Goal: Obtain resource: Obtain resource

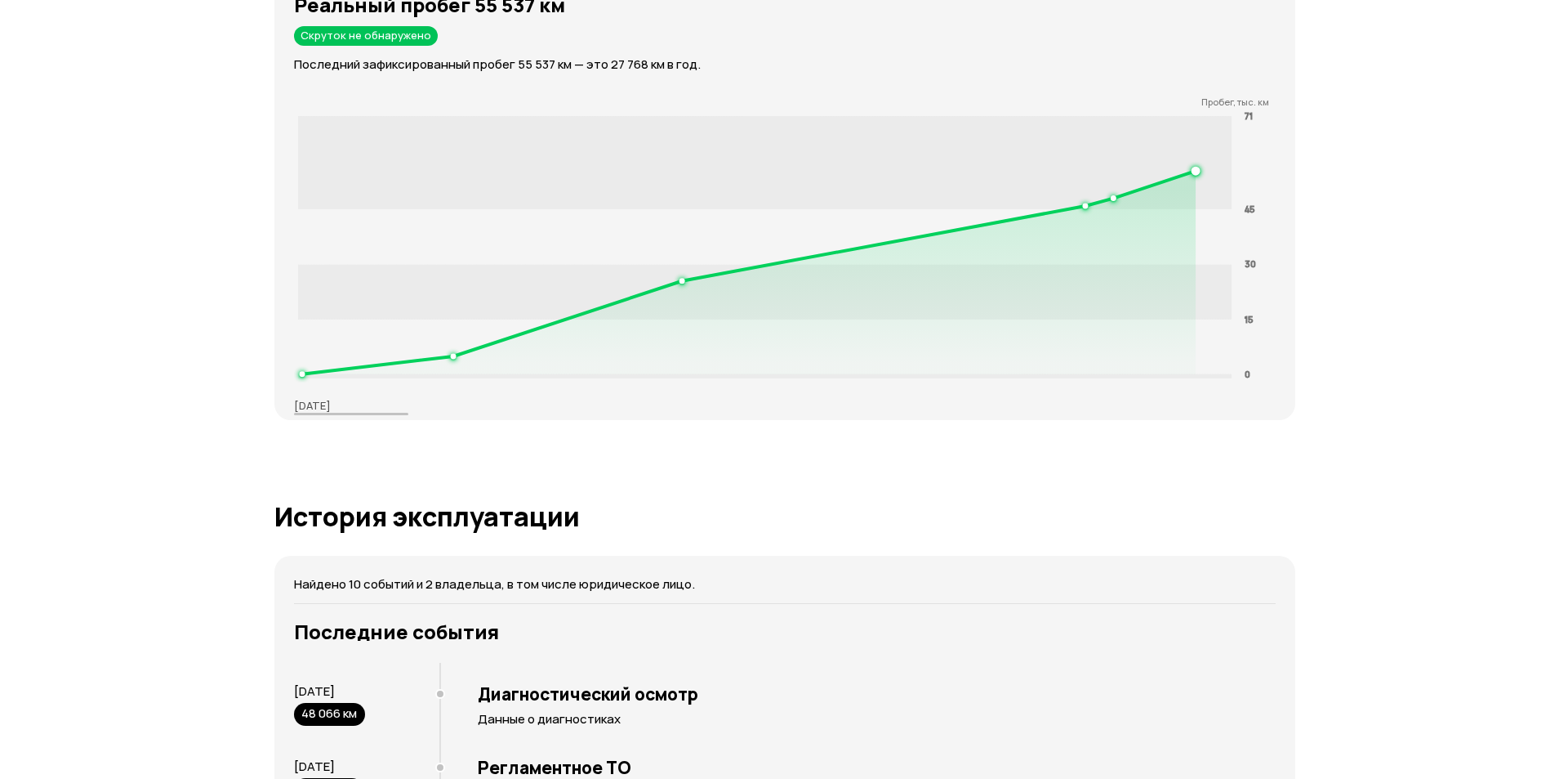
scroll to position [2942, 0]
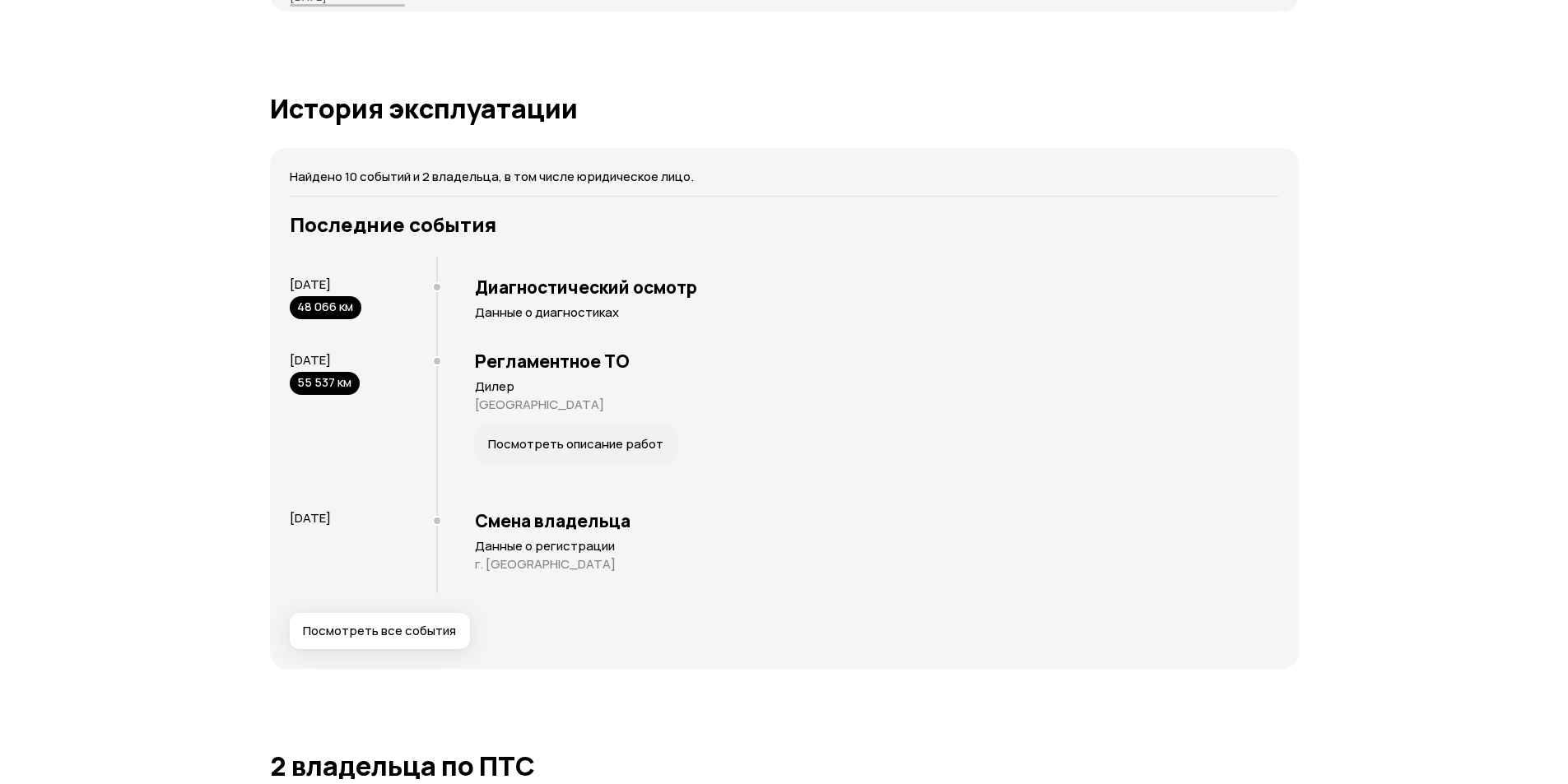
click at [399, 621] on button "Посмотреть все события" at bounding box center [379, 631] width 180 height 37
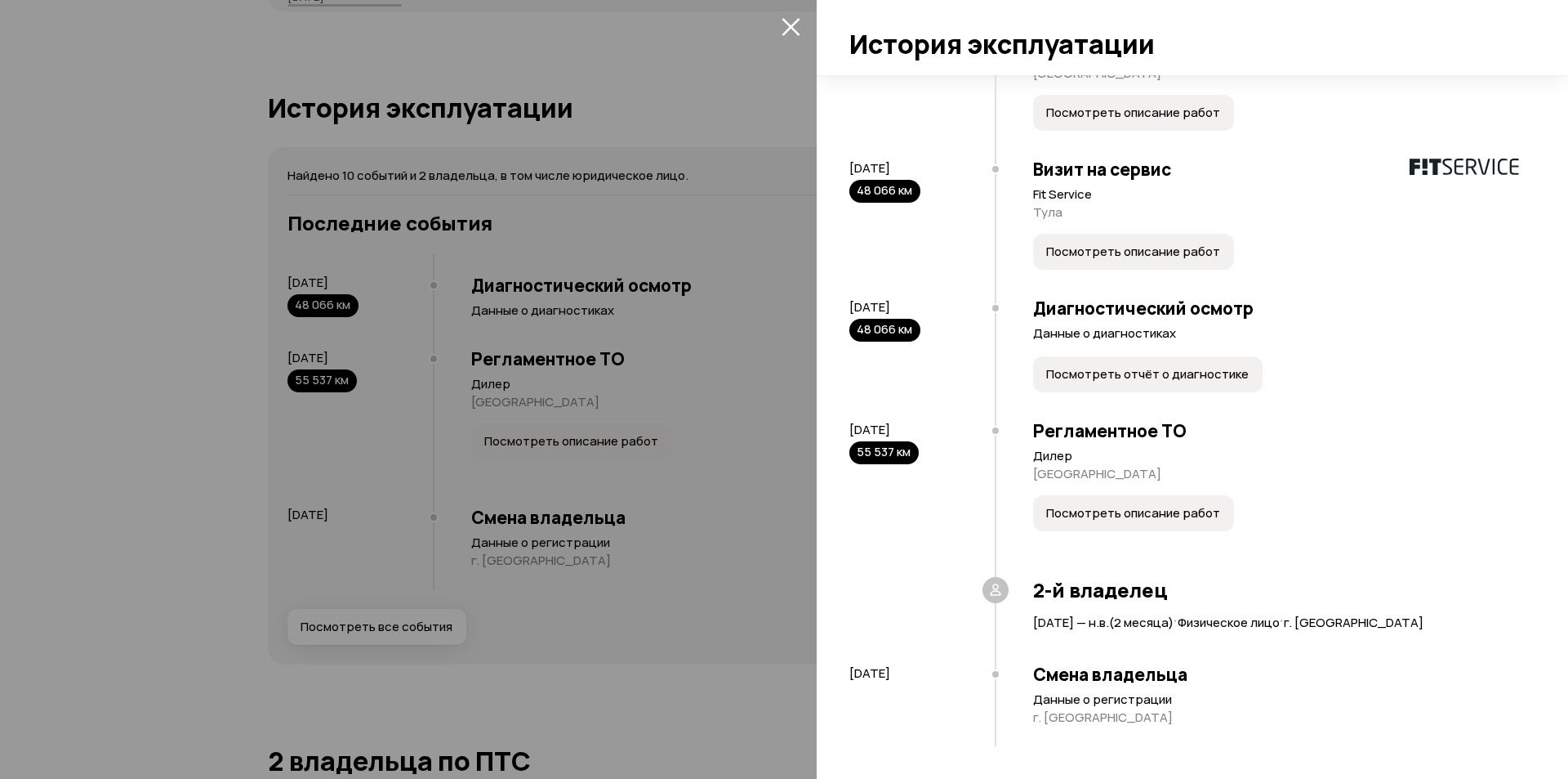
scroll to position [756, 0]
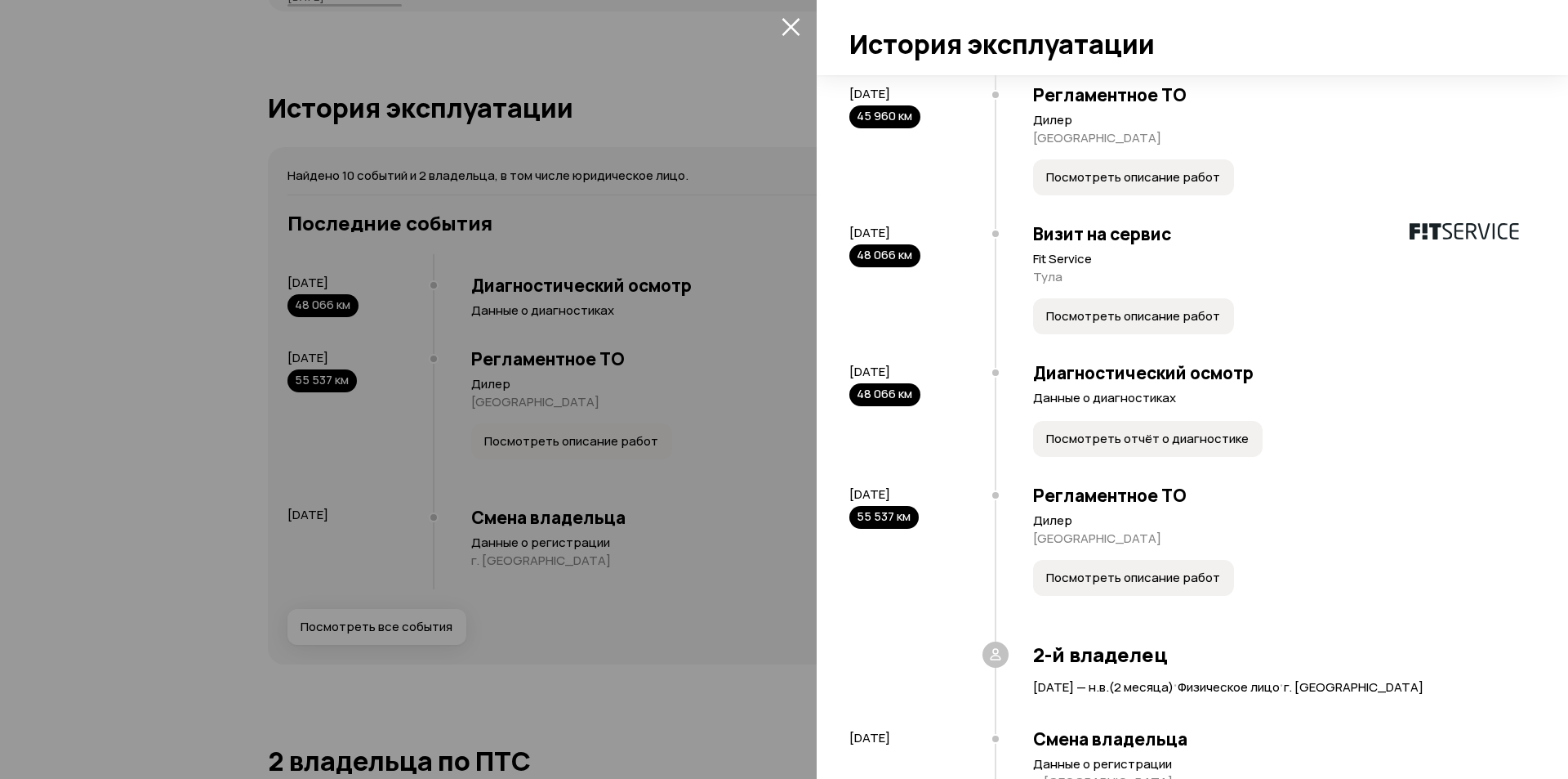
click at [1122, 447] on button "Посмотреть отчёт о диагностике" at bounding box center [1147, 439] width 230 height 36
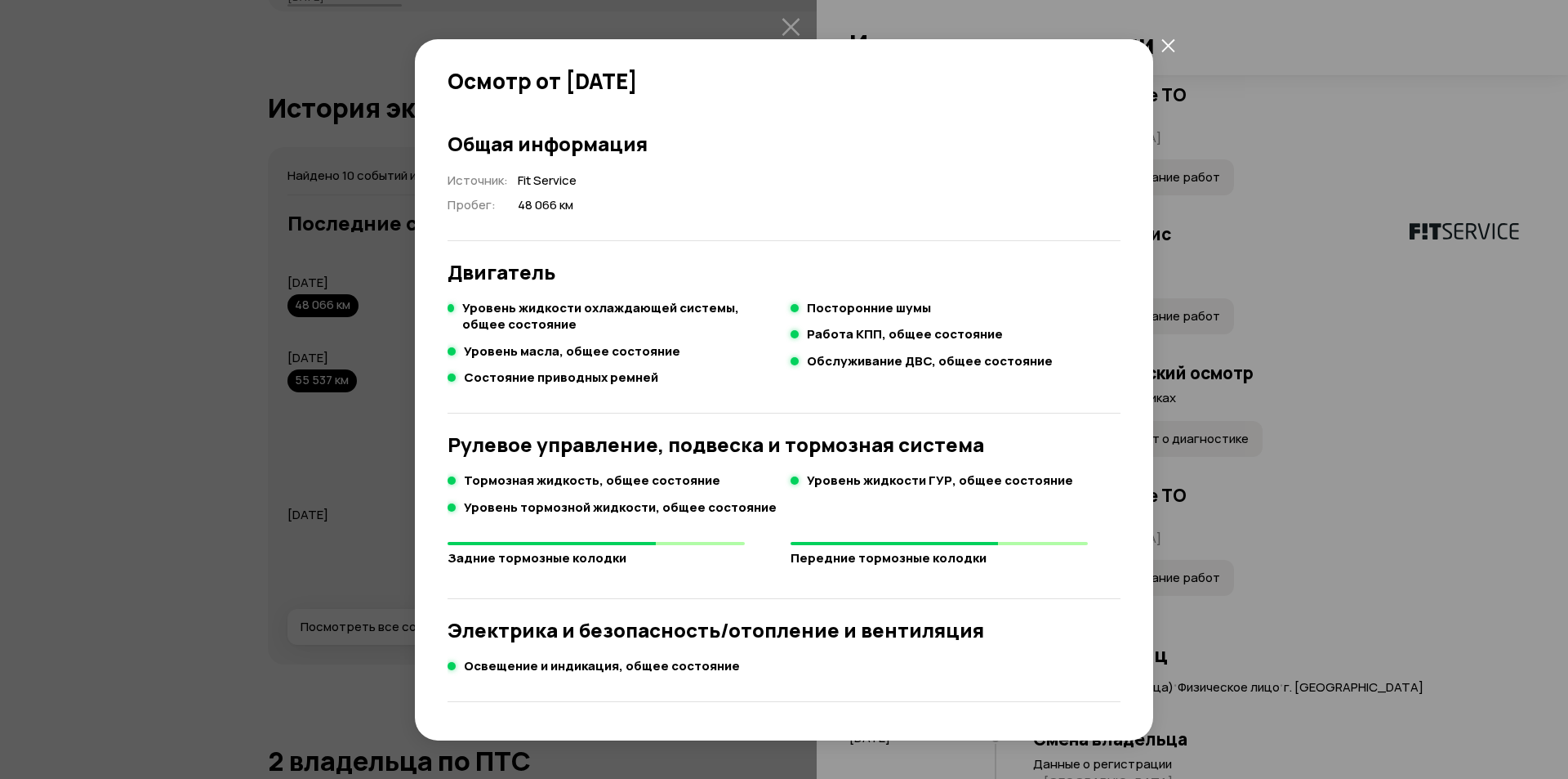
click at [1166, 40] on icon "закрыть" at bounding box center [1167, 45] width 14 height 14
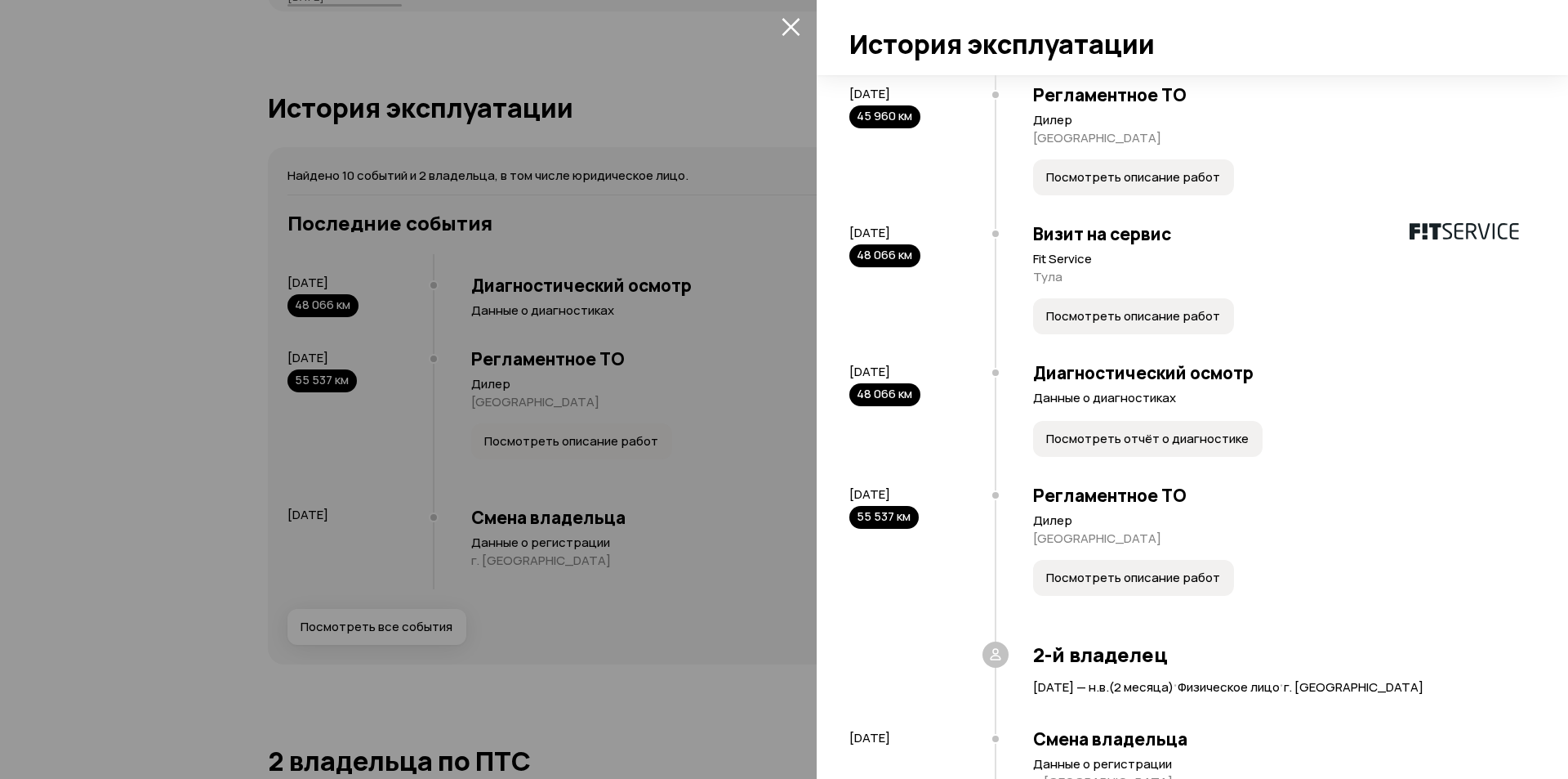
click at [1097, 457] on button "Посмотреть отчёт о диагностике" at bounding box center [1147, 439] width 230 height 36
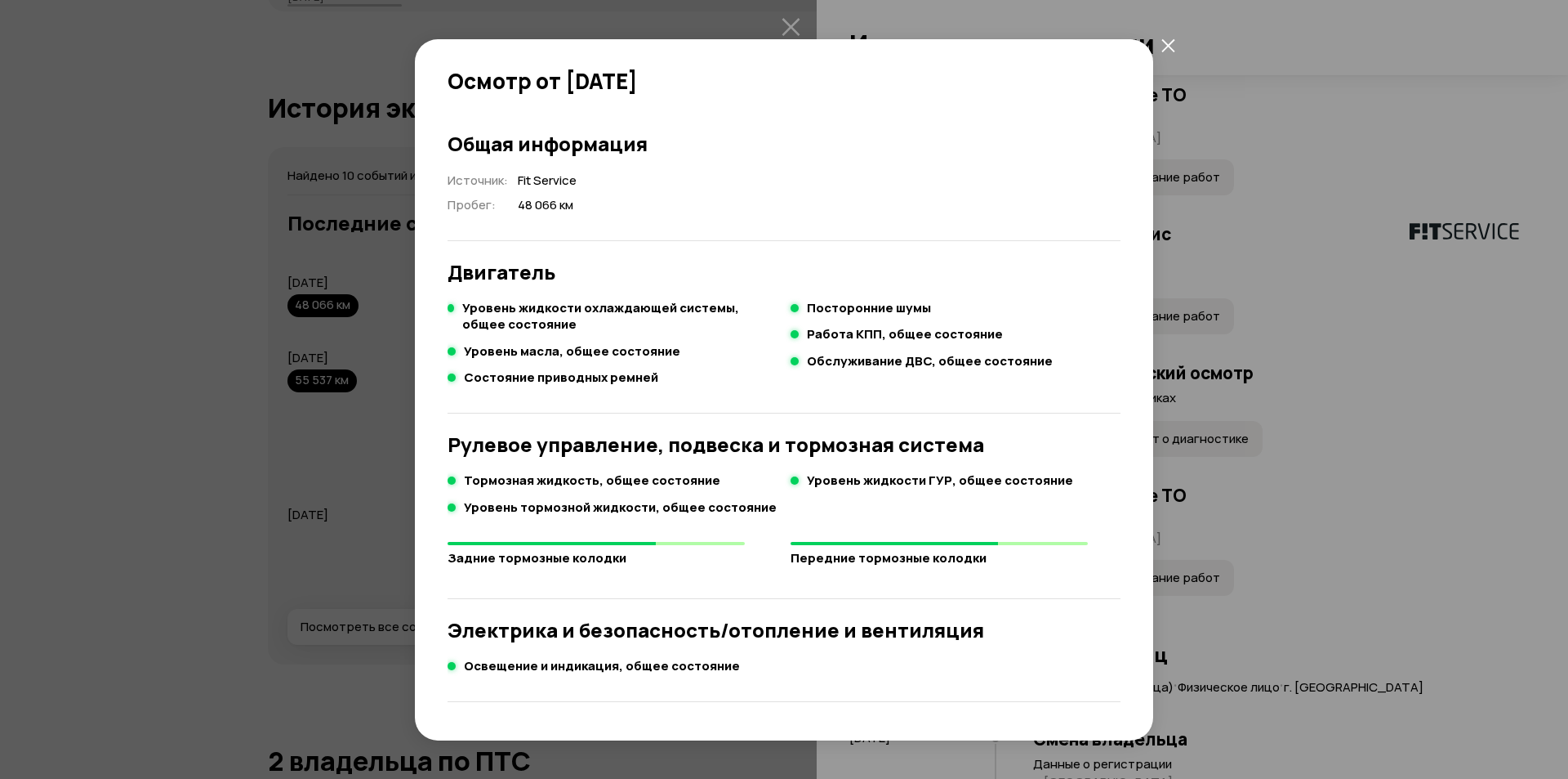
click at [1166, 45] on icon "закрыть" at bounding box center [1167, 45] width 14 height 14
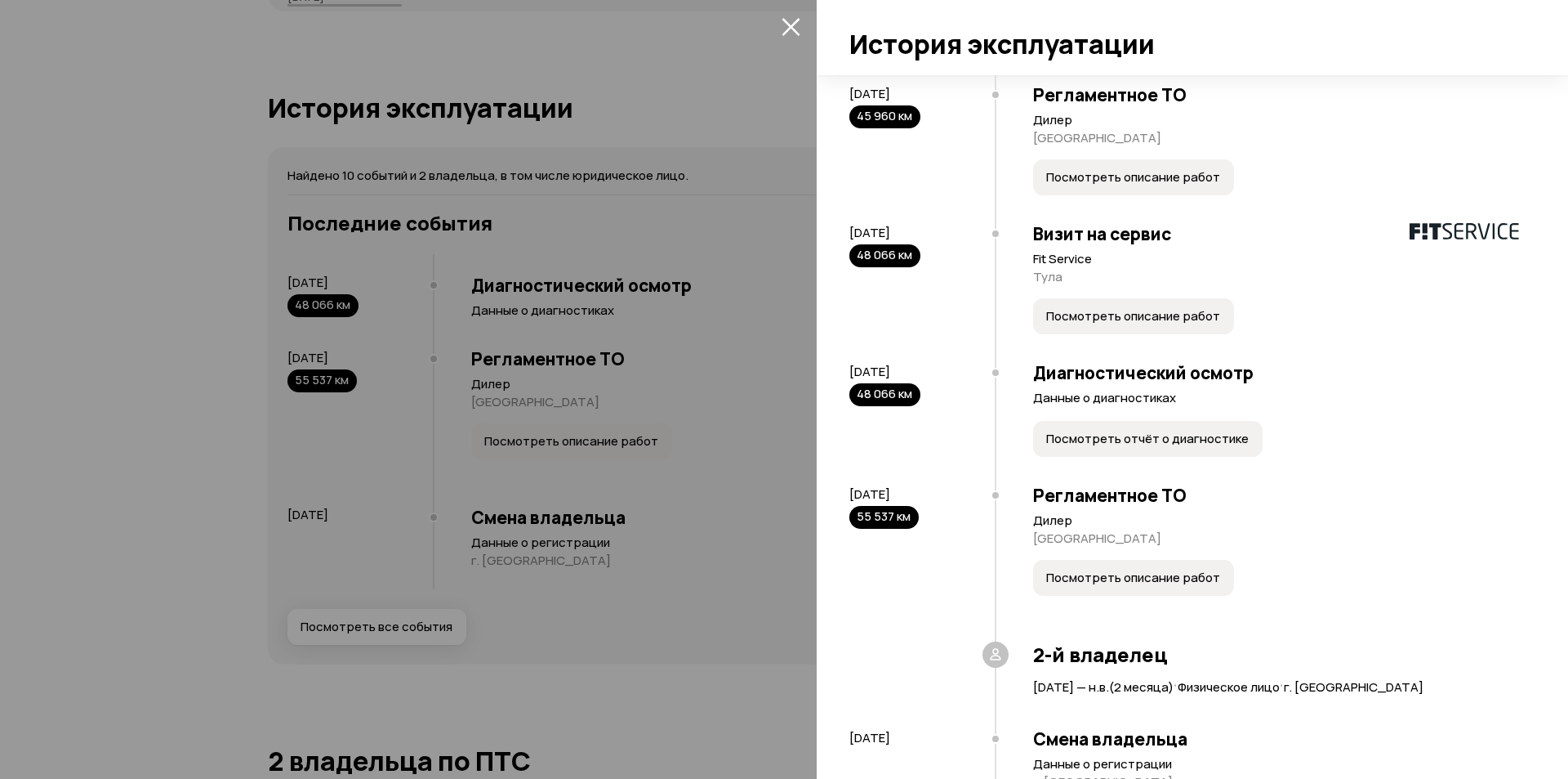
click at [1073, 325] on span "Посмотреть описание работ" at bounding box center [1134, 316] width 174 height 16
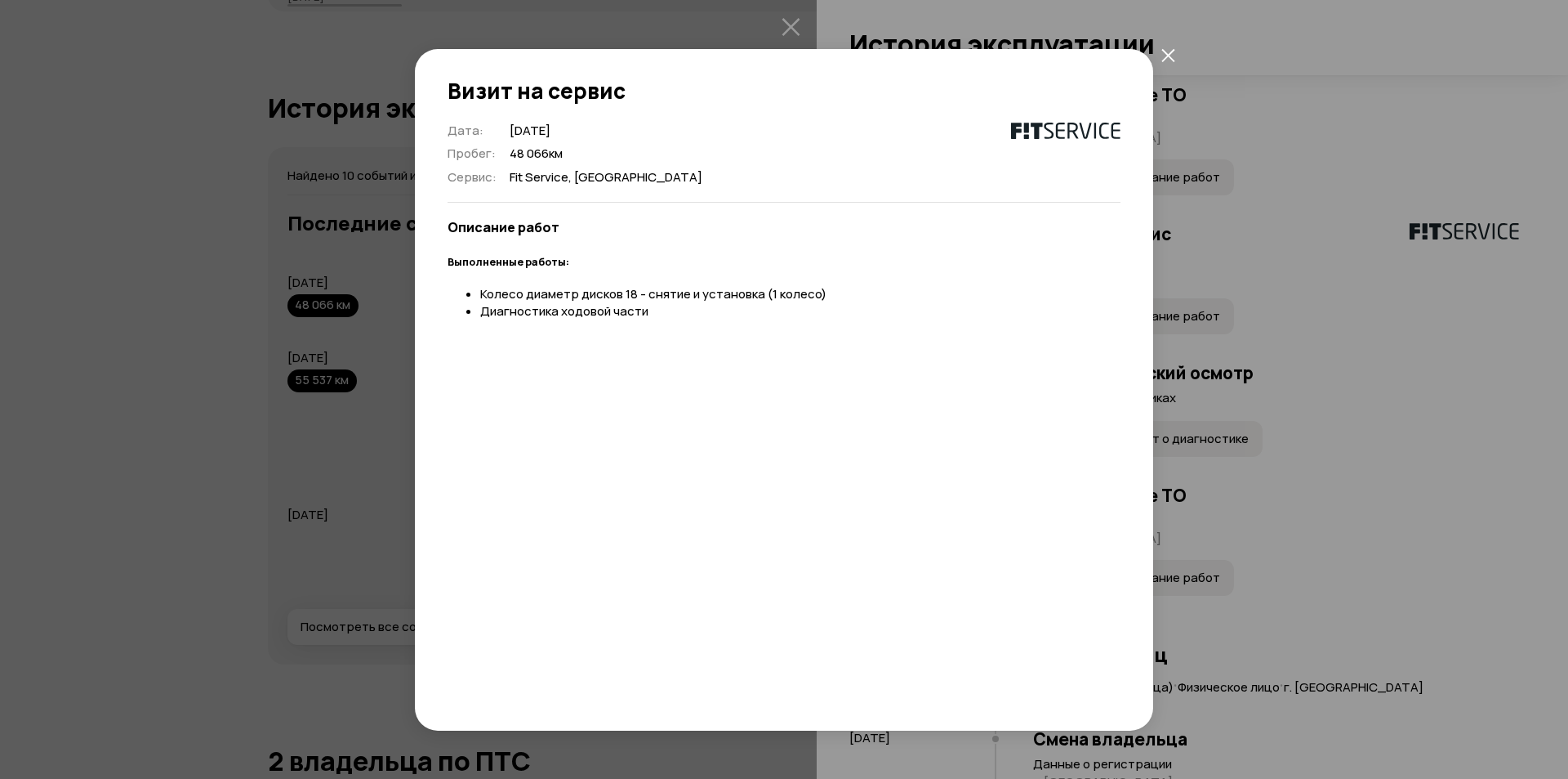
click at [1159, 54] on button "закрыть" at bounding box center [1167, 55] width 29 height 29
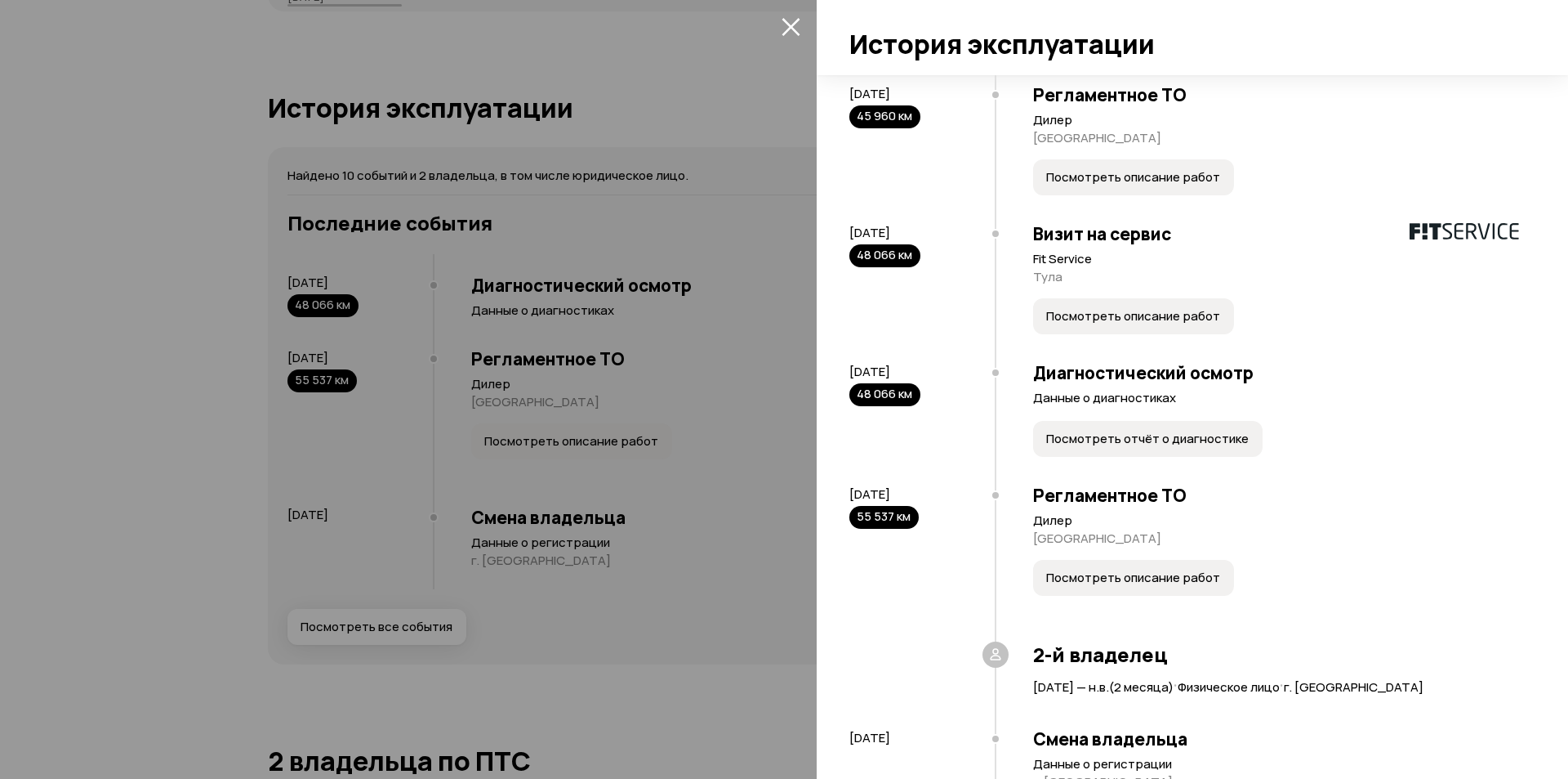
click at [1062, 325] on span "Посмотреть описание работ" at bounding box center [1134, 316] width 174 height 16
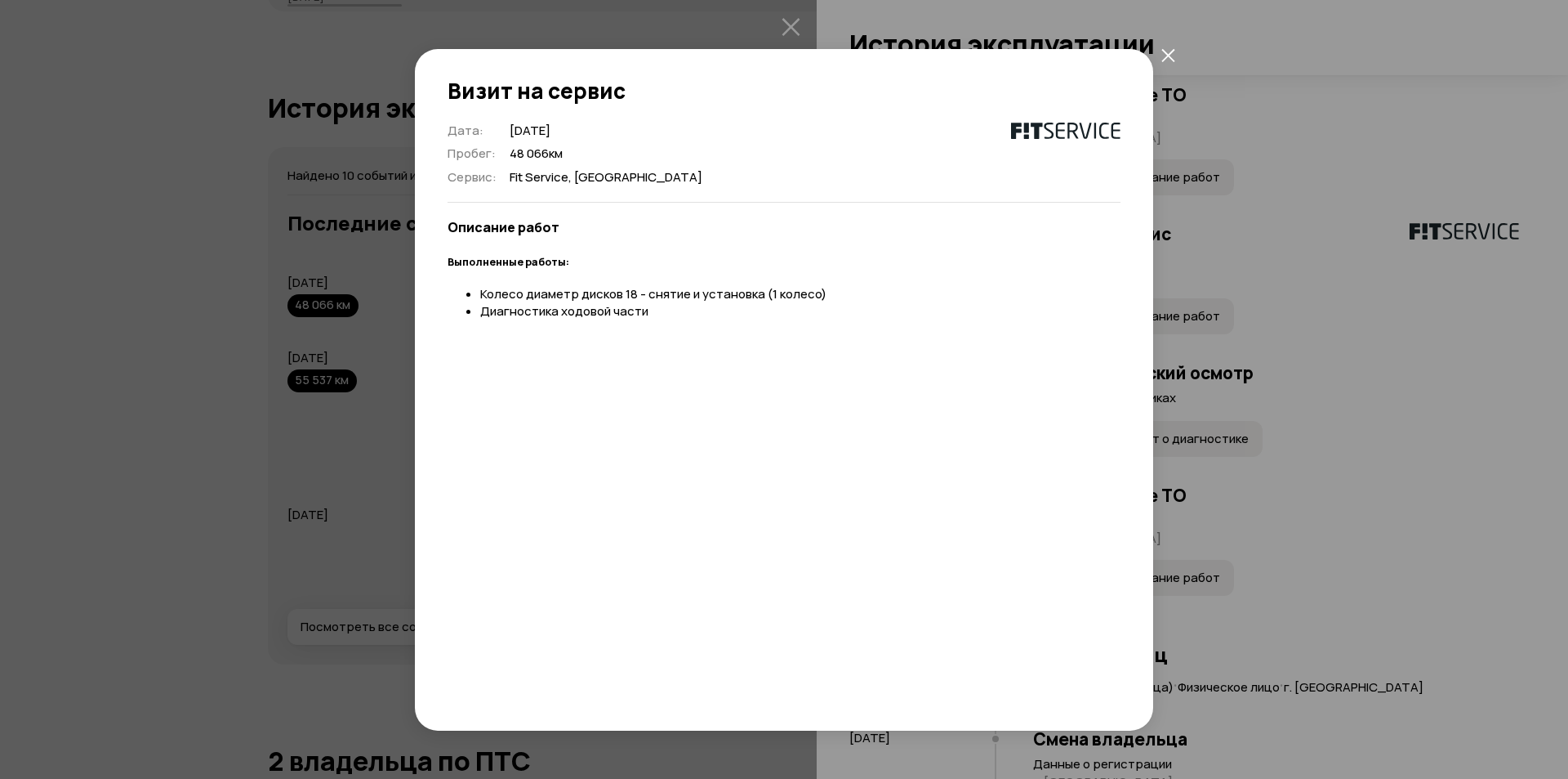
click at [1164, 53] on icon "закрыть" at bounding box center [1167, 55] width 14 height 14
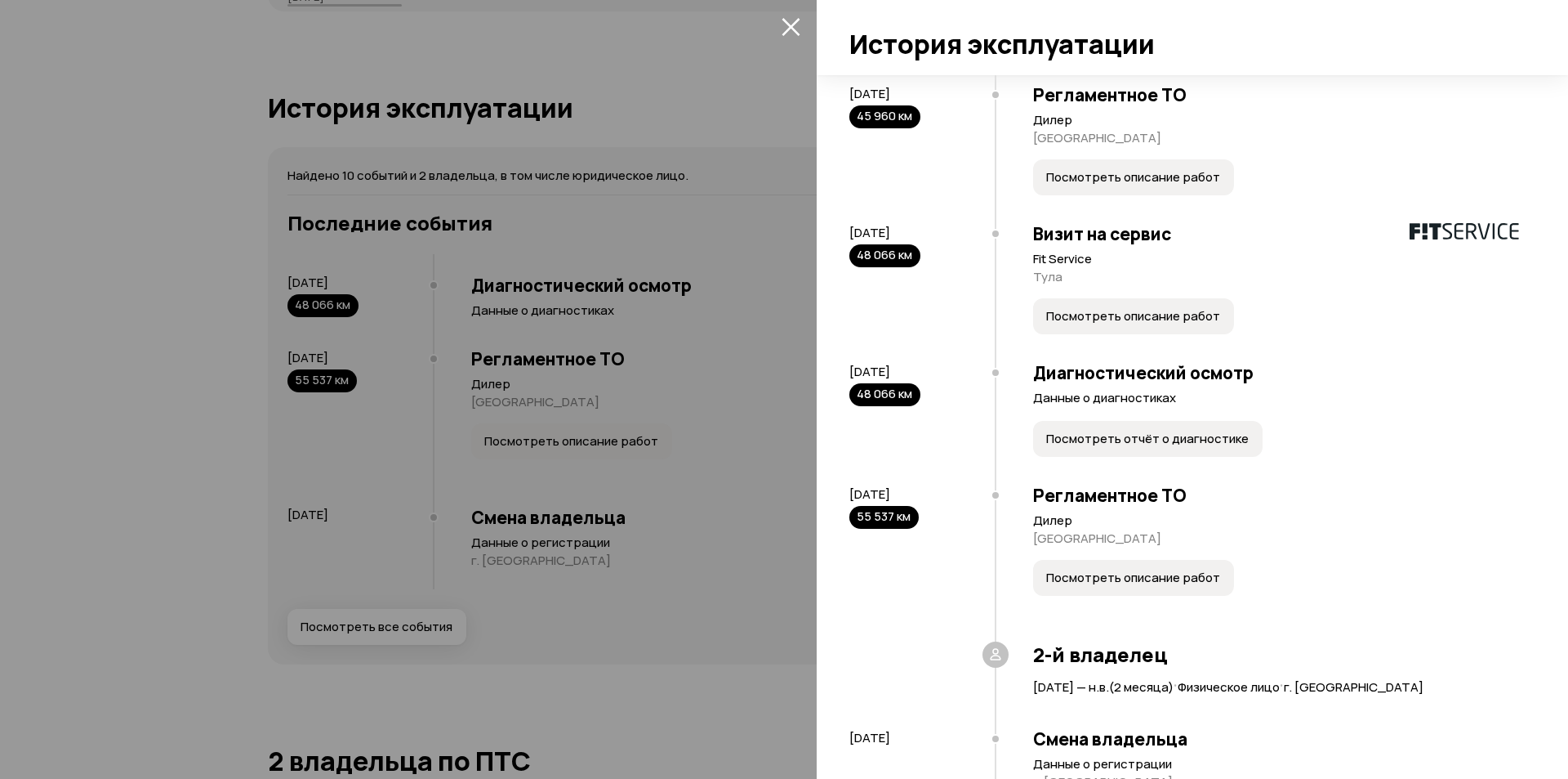
click at [1085, 447] on span "Посмотреть отчёт о диагностике" at bounding box center [1147, 439] width 203 height 16
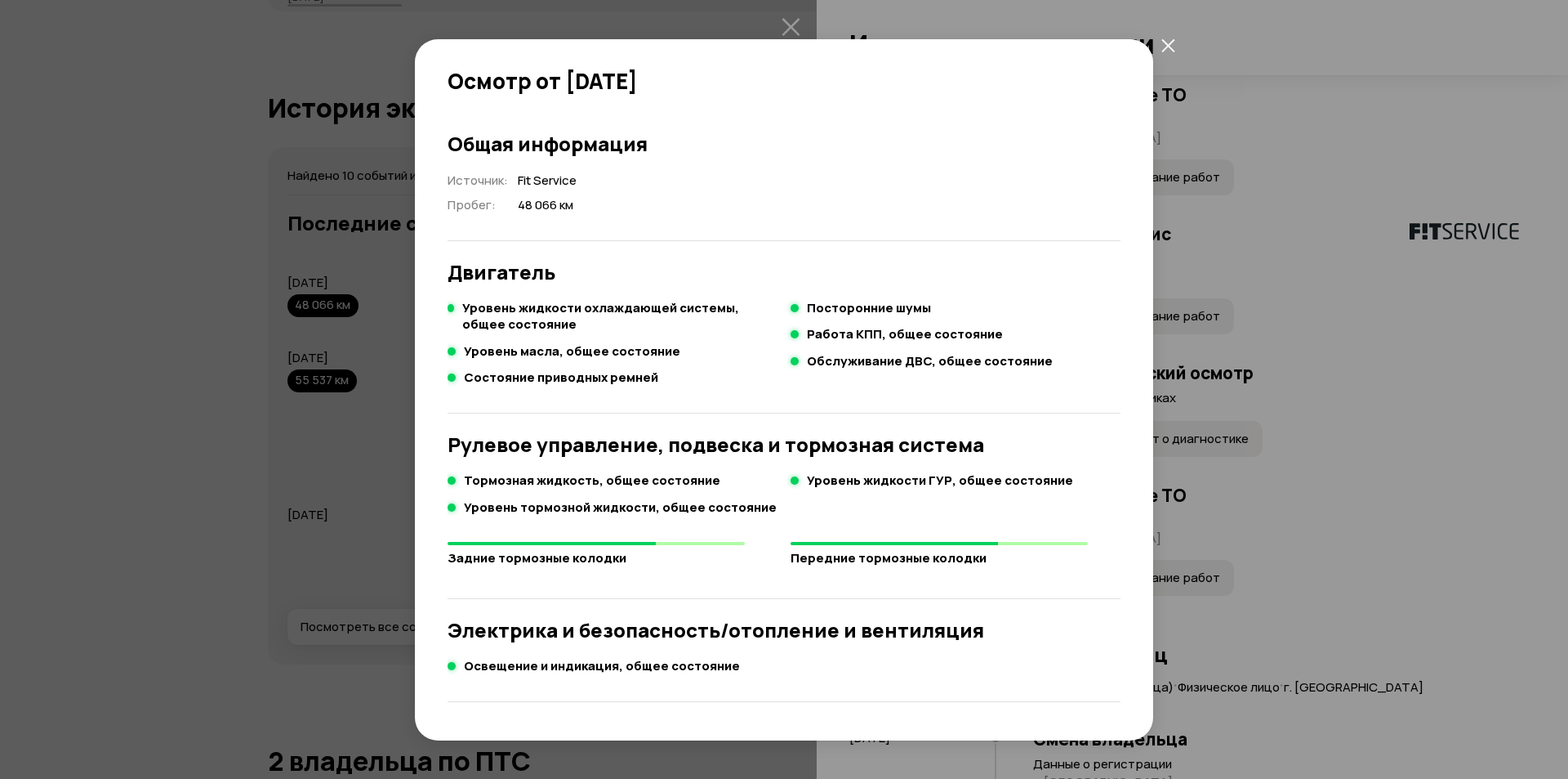
scroll to position [160, 0]
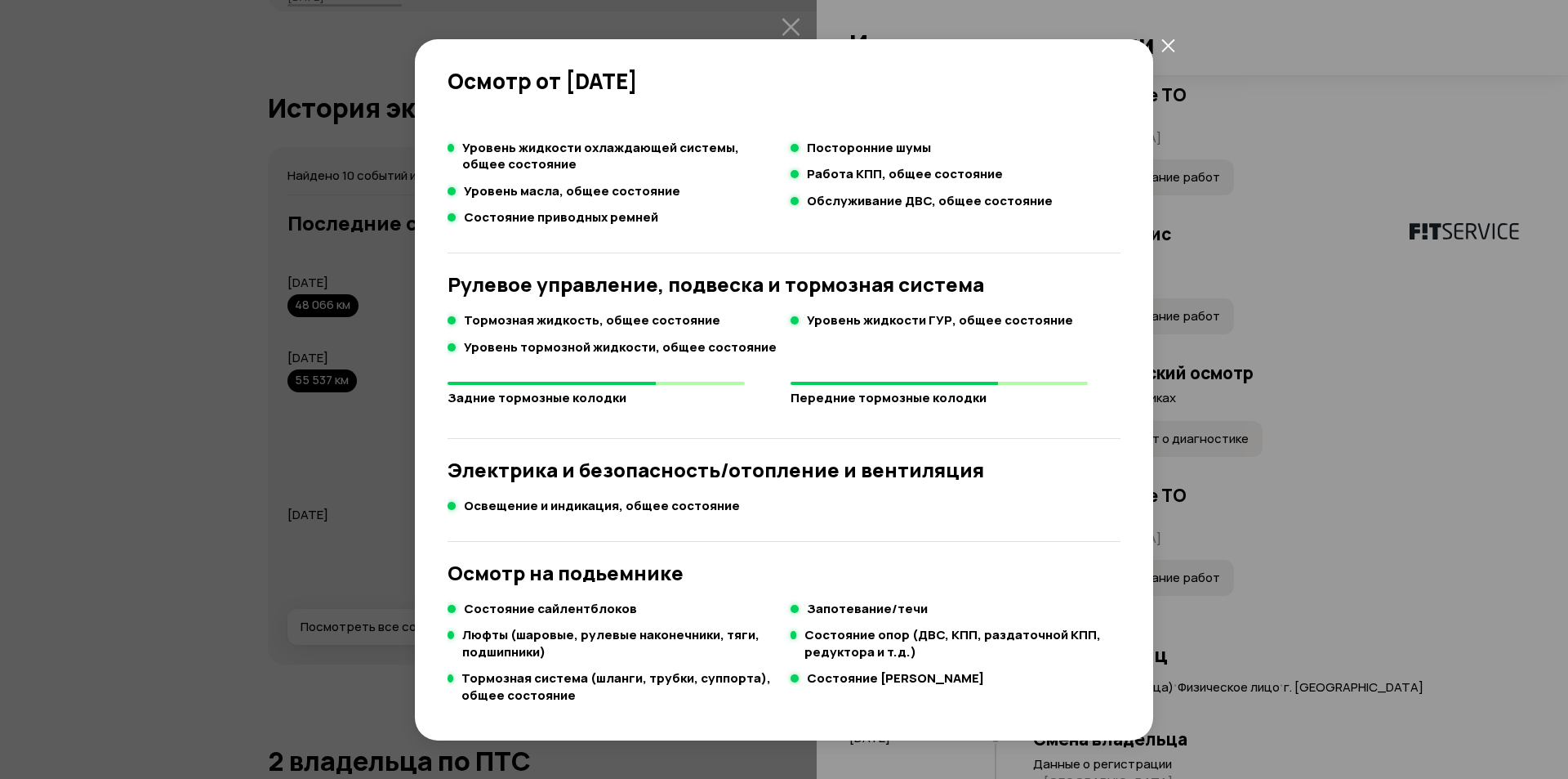
click at [1172, 38] on icon "закрыть" at bounding box center [1167, 45] width 14 height 14
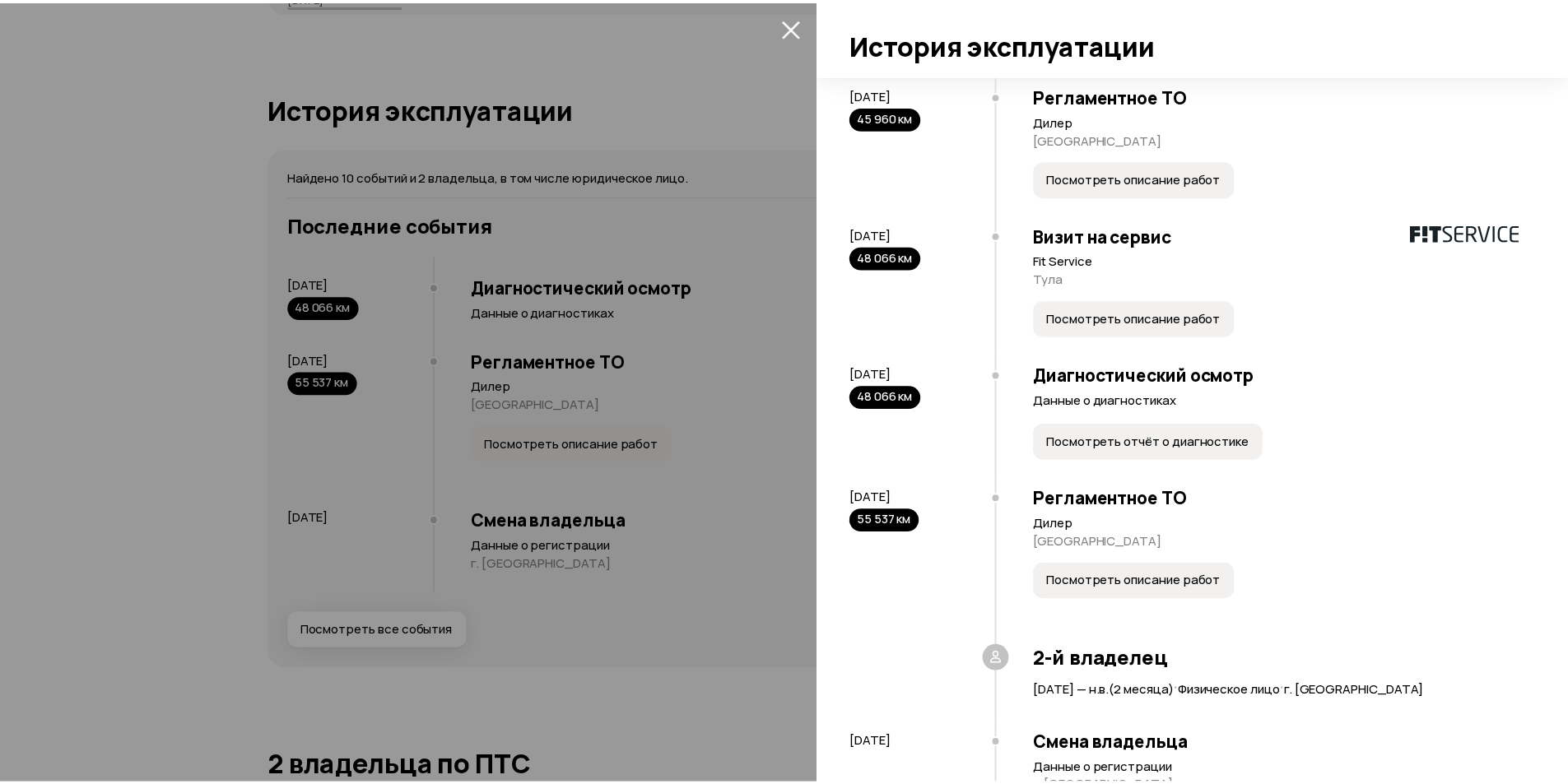
scroll to position [843, 0]
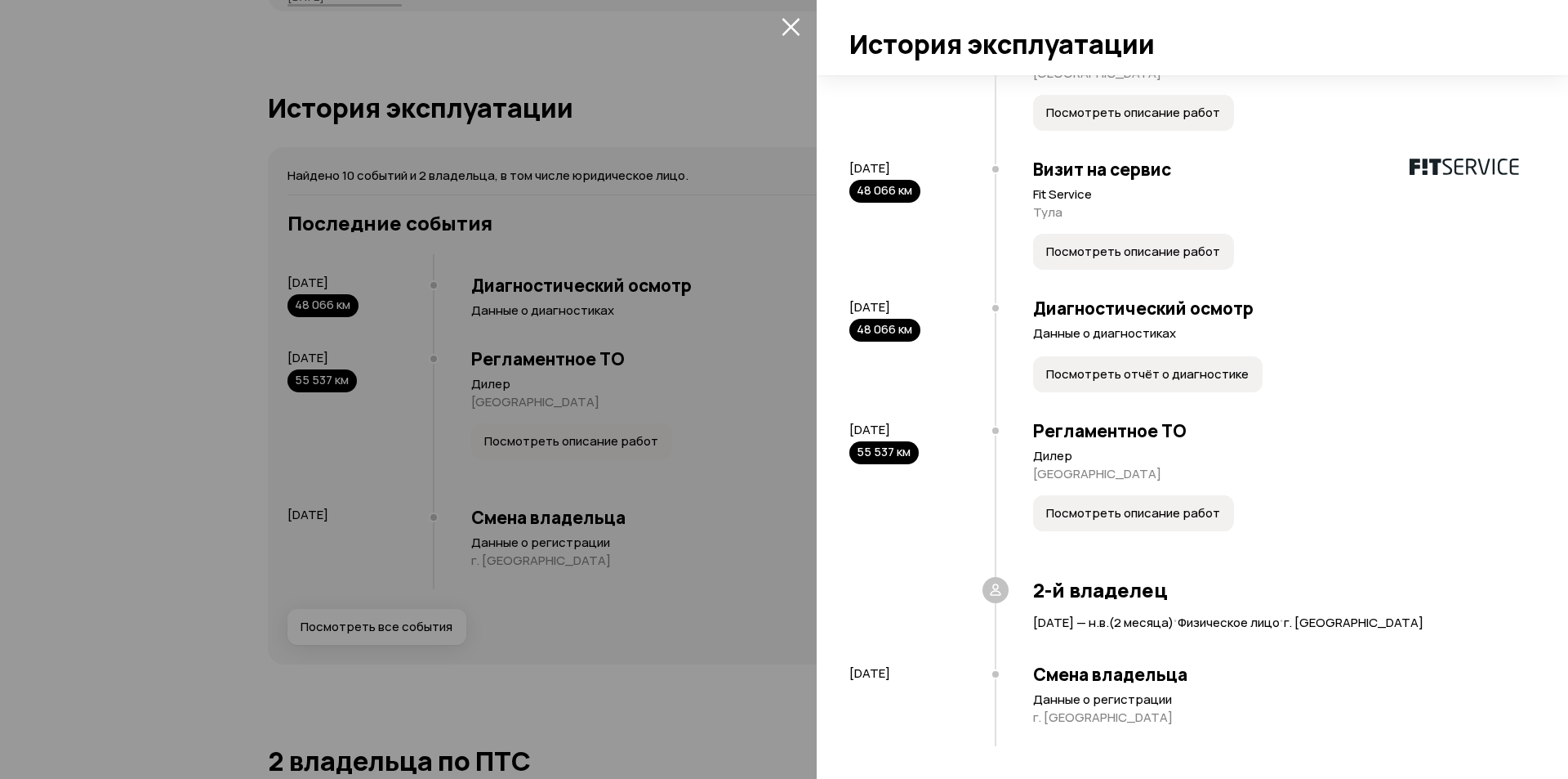
click at [581, 547] on div at bounding box center [784, 389] width 1568 height 779
